Goal: Task Accomplishment & Management: Use online tool/utility

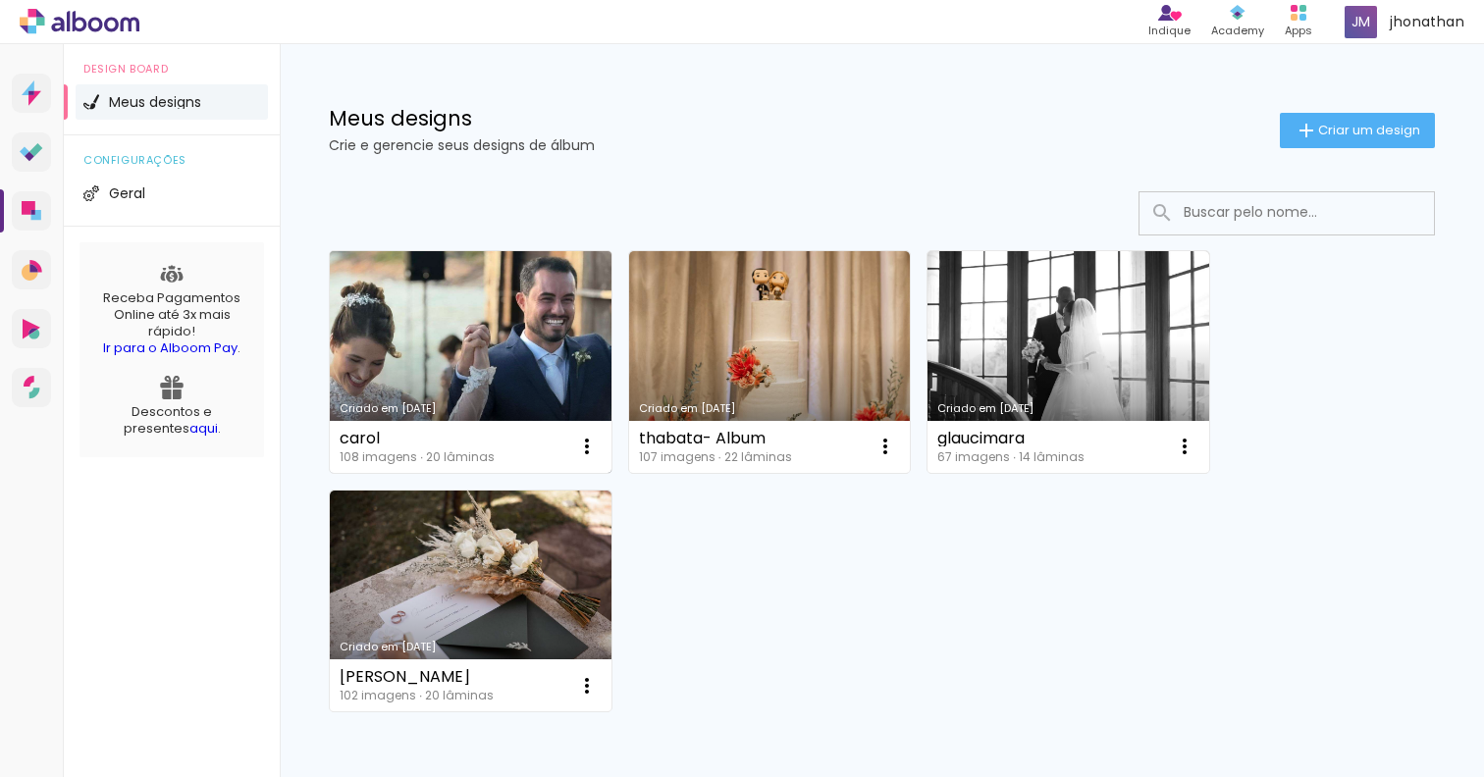
click at [460, 333] on link "Criado em [DATE]" at bounding box center [471, 362] width 282 height 222
